Goal: Task Accomplishment & Management: Manage account settings

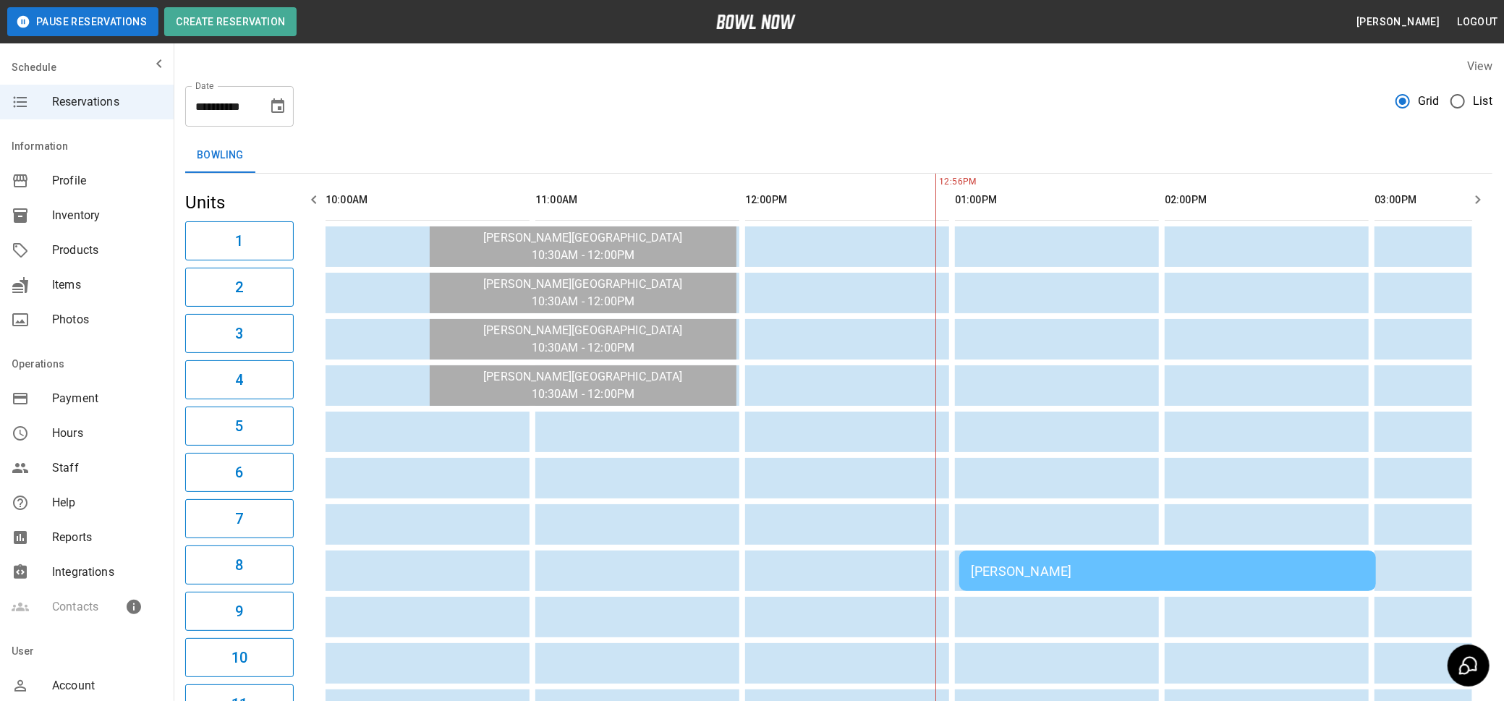
scroll to position [0, 419]
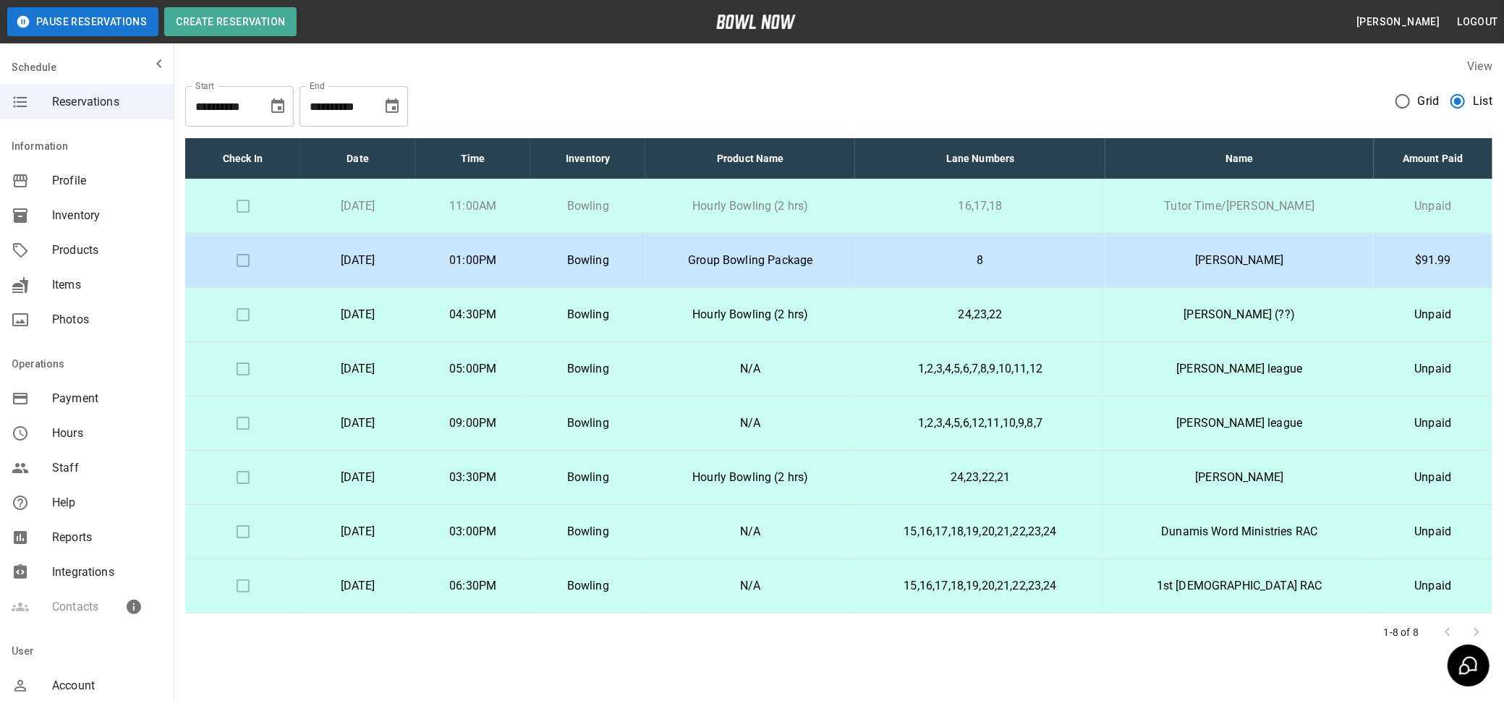
click at [236, 260] on td at bounding box center [242, 261] width 115 height 54
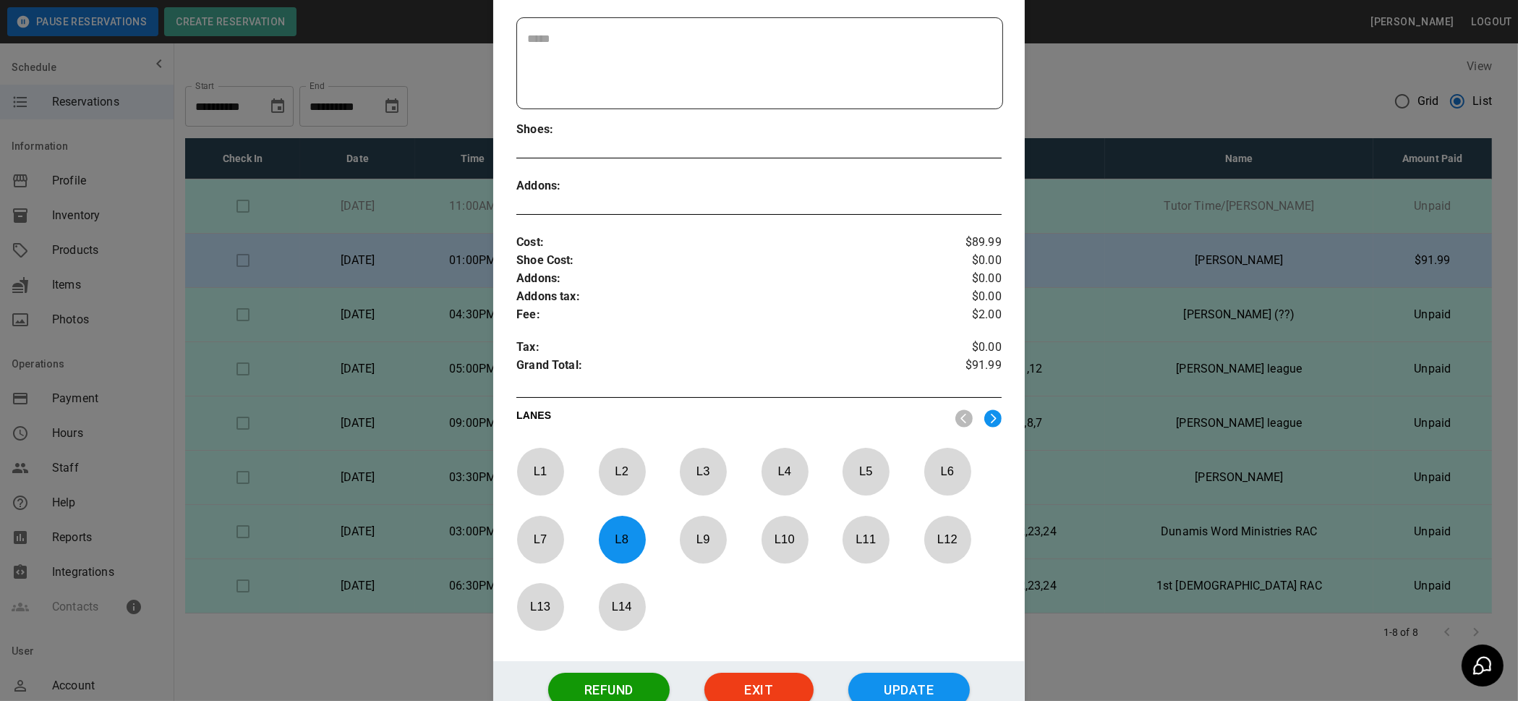
scroll to position [409, 0]
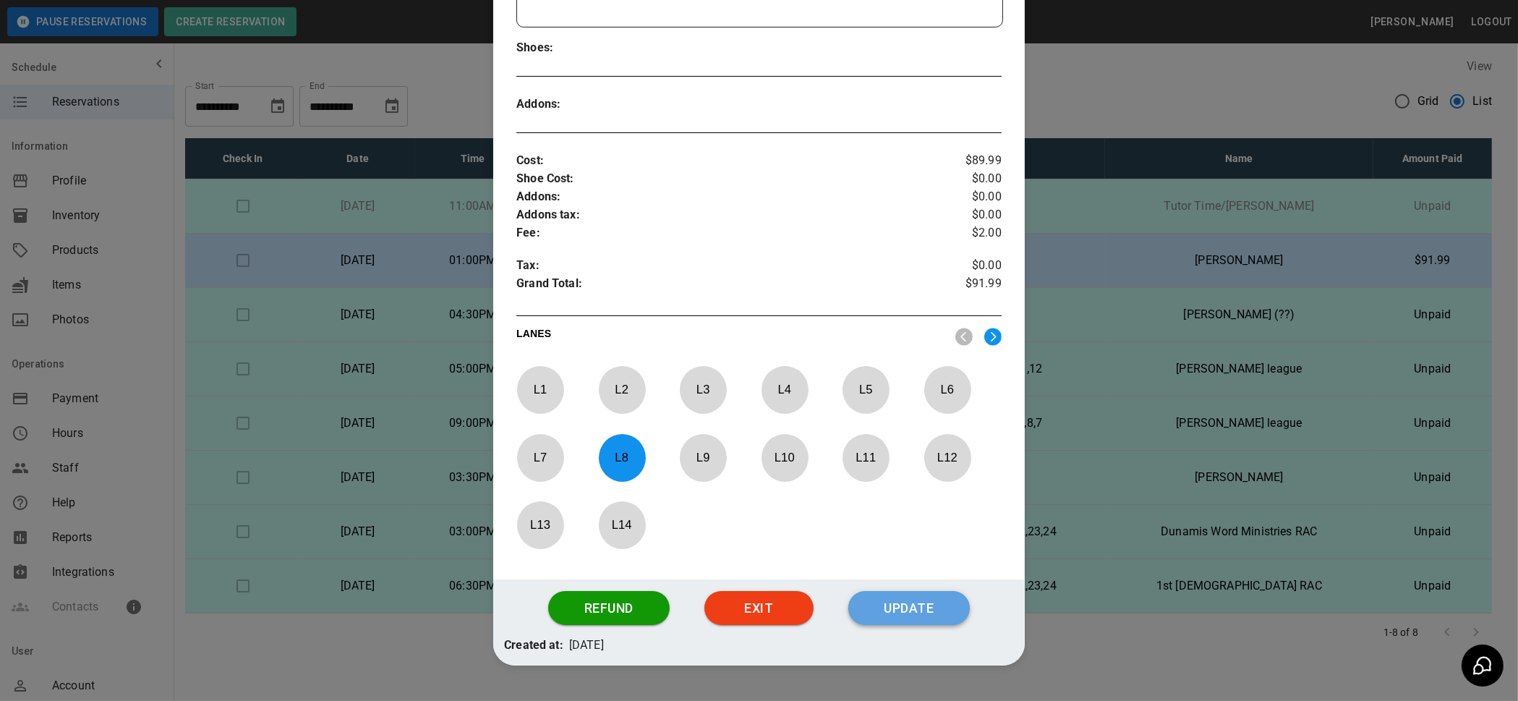
click at [905, 603] on button "Update" at bounding box center [908, 608] width 121 height 35
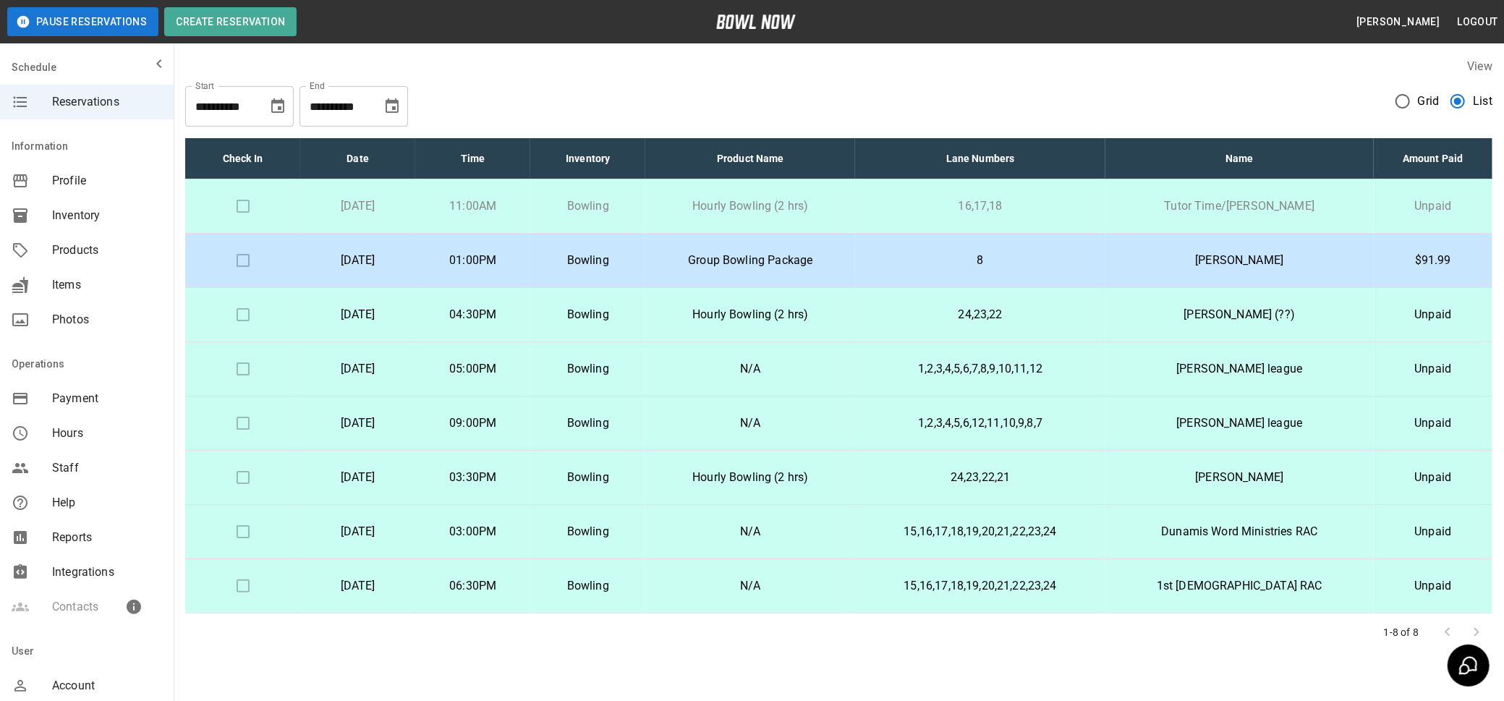
click at [394, 207] on p "[DATE]" at bounding box center [358, 205] width 92 height 17
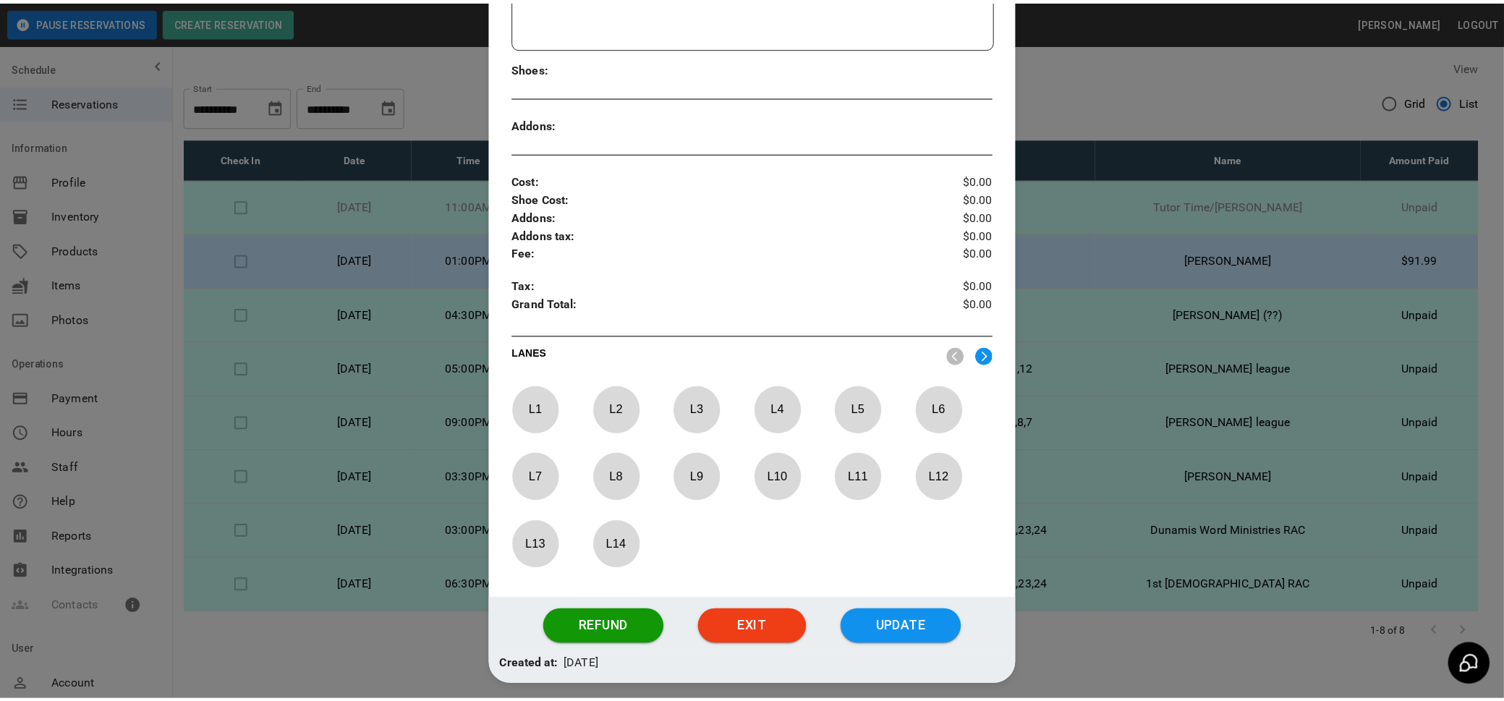
scroll to position [445, 0]
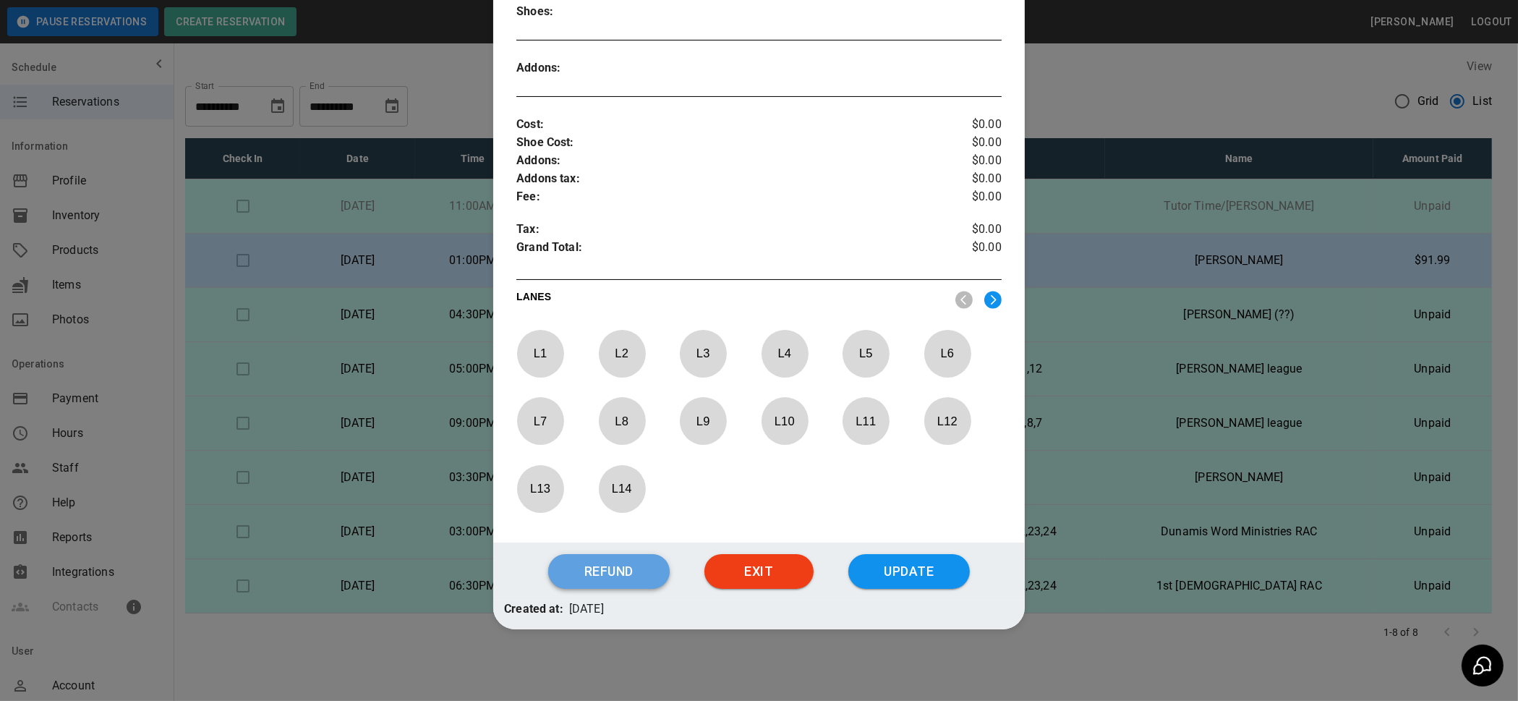
click at [569, 573] on button "Refund" at bounding box center [608, 571] width 121 height 35
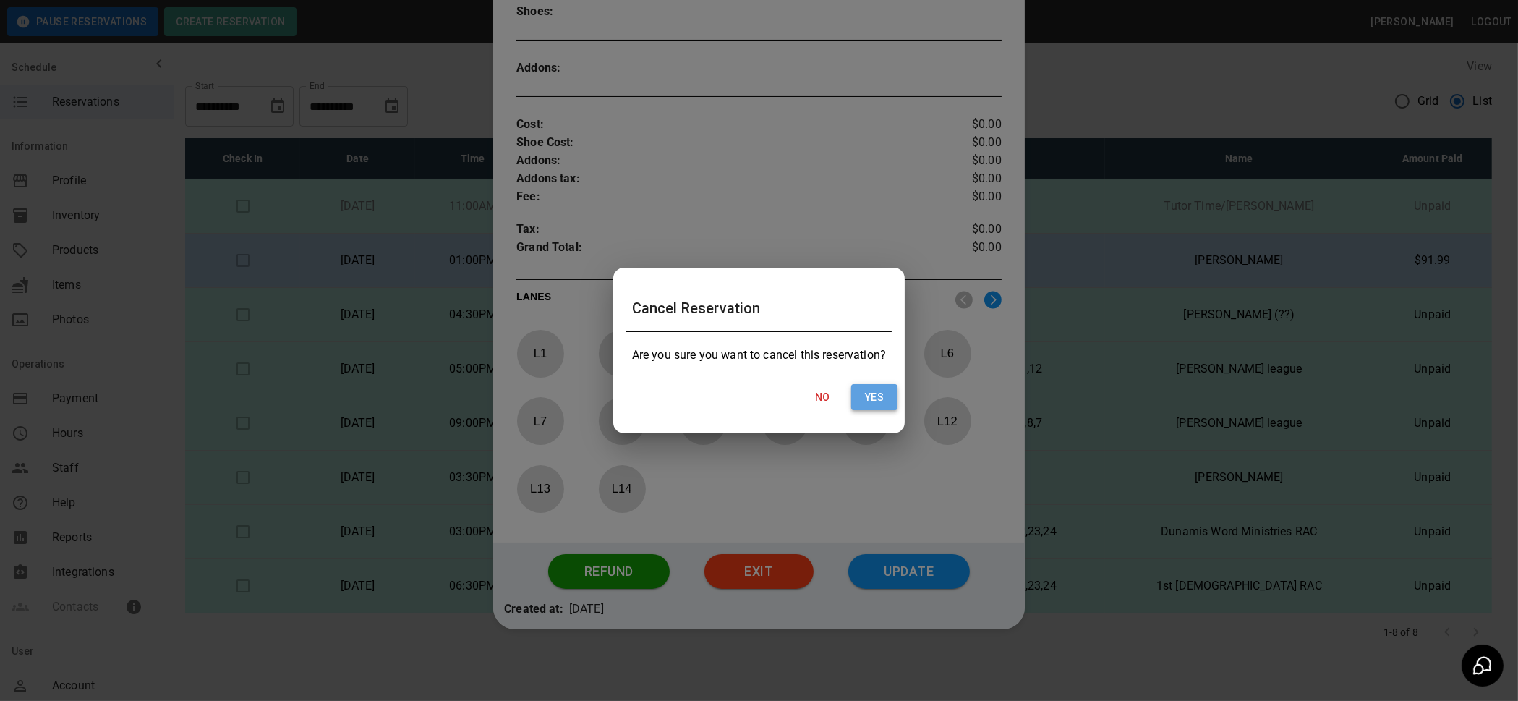
click at [869, 391] on button "Yes" at bounding box center [874, 397] width 46 height 27
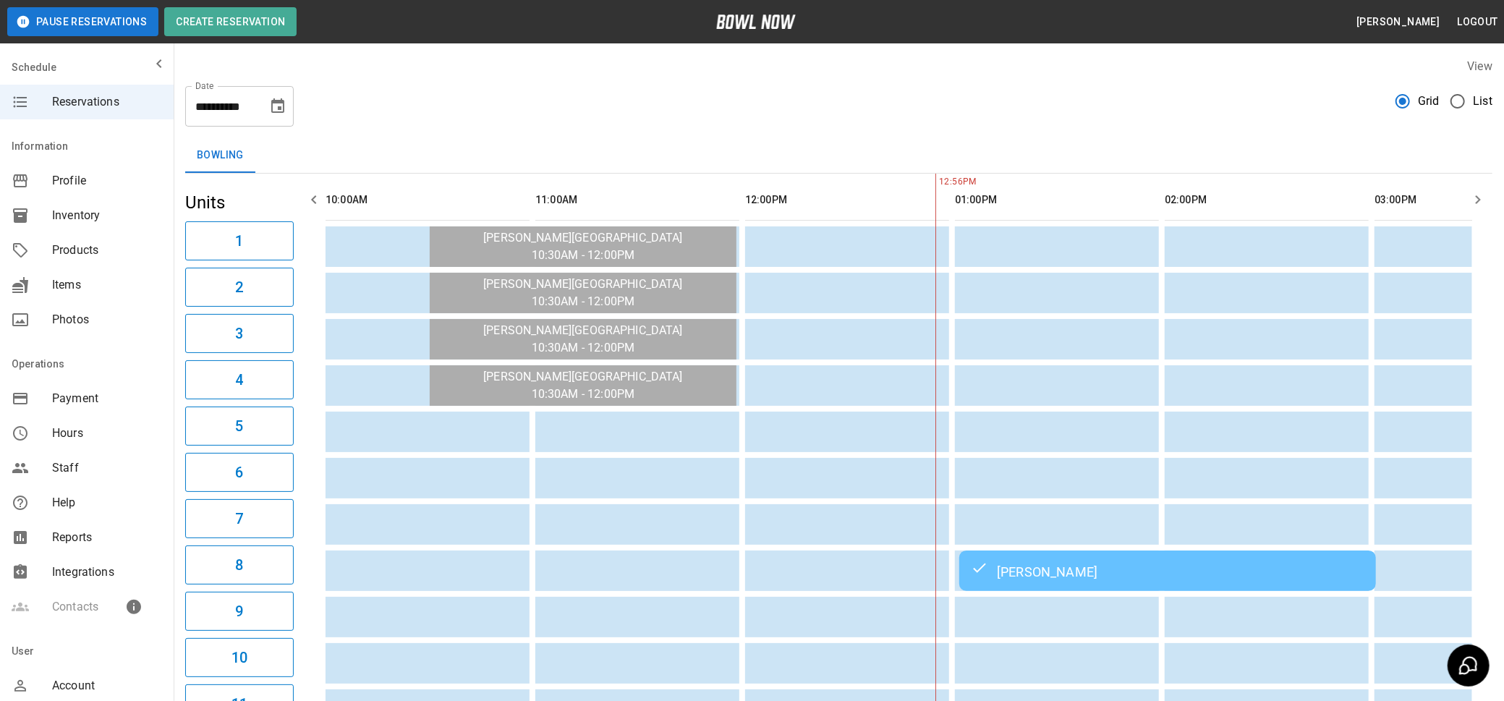
scroll to position [0, 419]
